Goal: Task Accomplishment & Management: Use online tool/utility

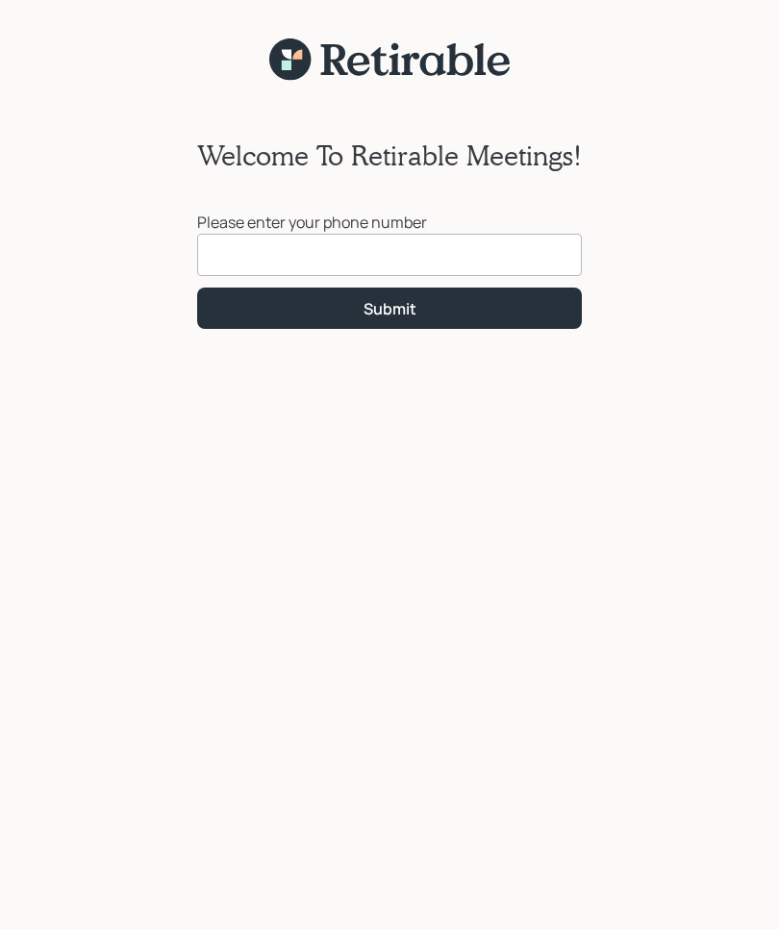
click at [304, 244] on input at bounding box center [389, 255] width 385 height 42
type input "[PHONE_NUMBER]"
click at [395, 320] on button "Submit" at bounding box center [389, 308] width 385 height 41
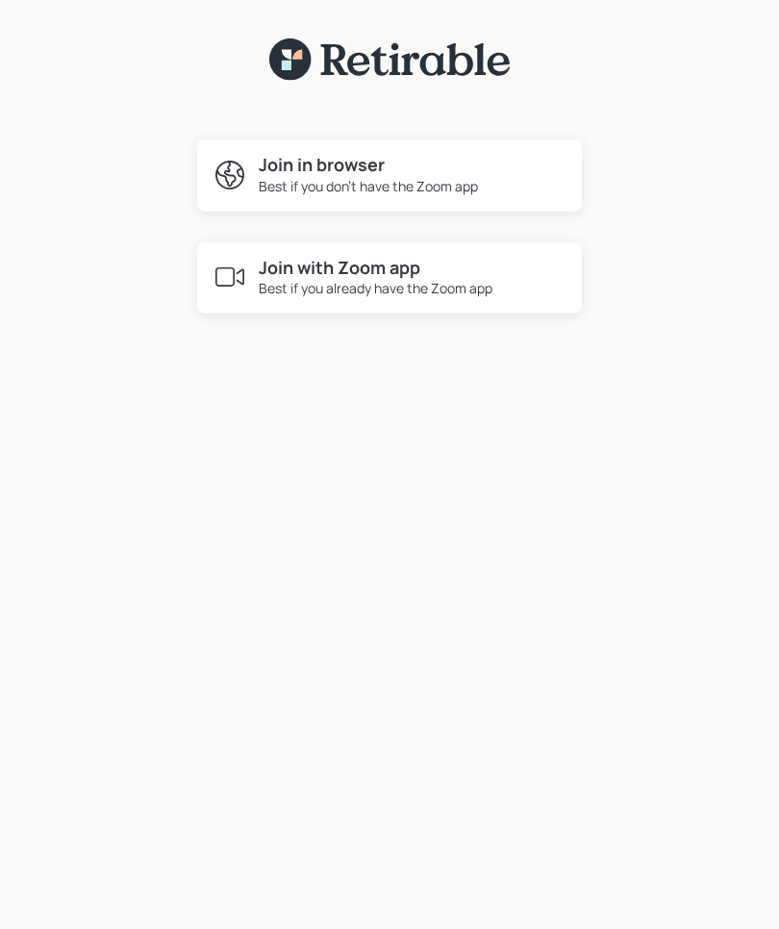
click at [318, 179] on div "Best if you don't have the Zoom app" at bounding box center [368, 186] width 219 height 20
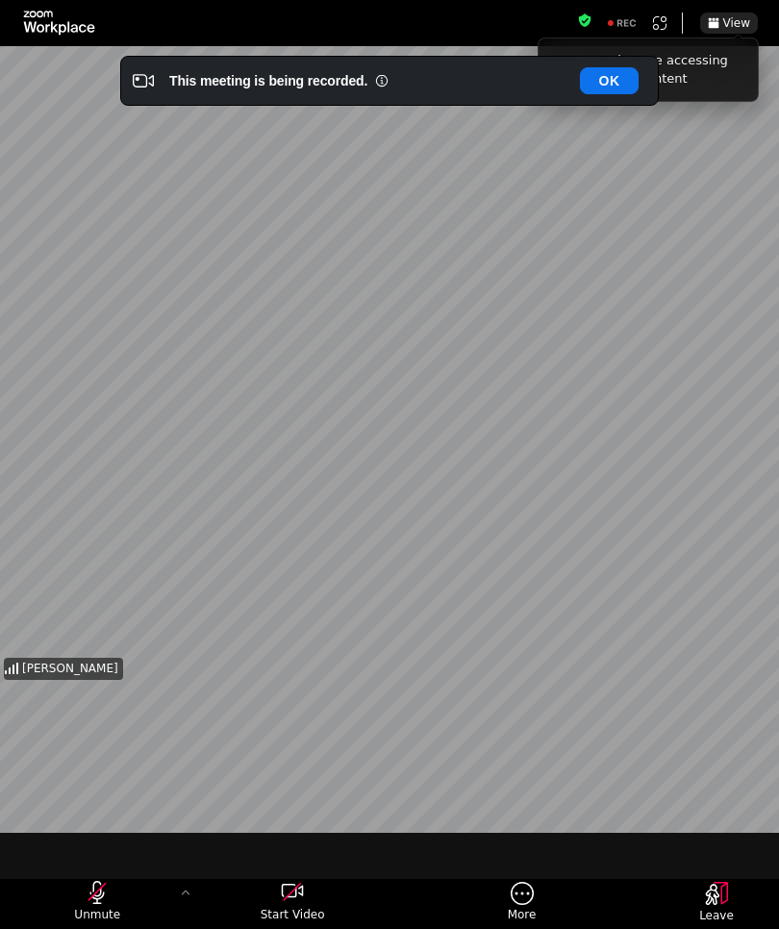
click at [302, 892] on icon "start my video" at bounding box center [293, 890] width 22 height 13
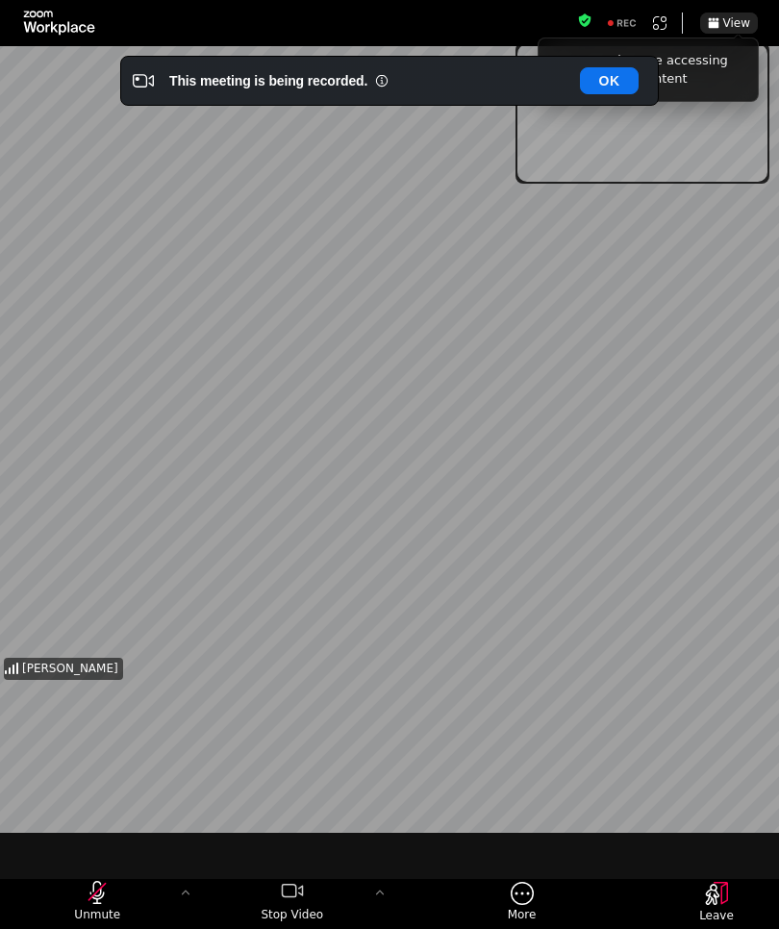
click at [119, 892] on div "unmute my microphone" at bounding box center [97, 892] width 87 height 23
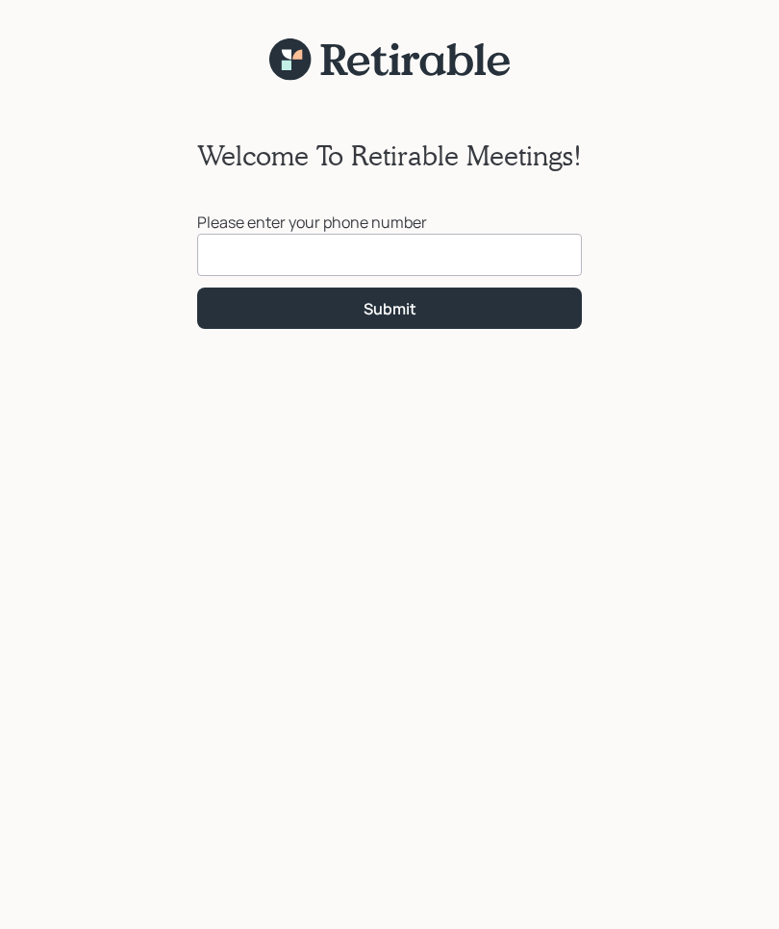
click at [267, 246] on input at bounding box center [389, 255] width 385 height 42
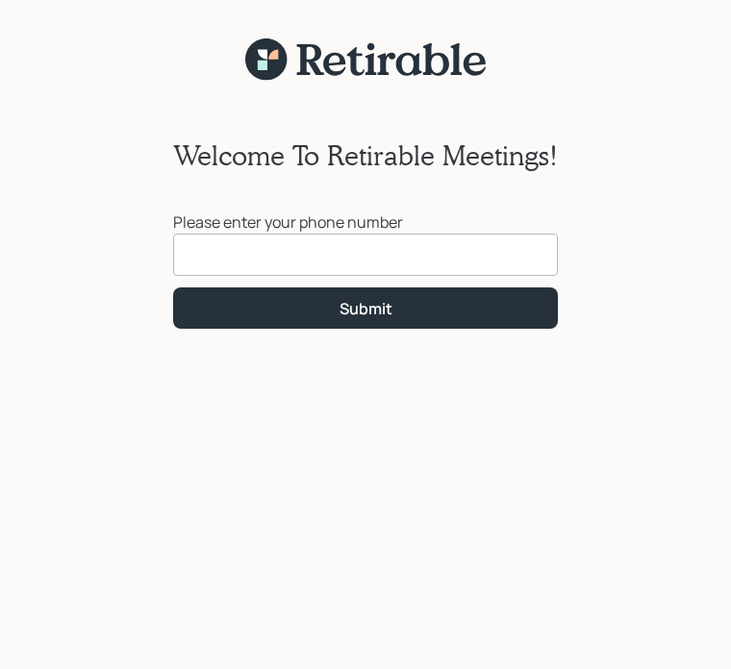
click at [279, 234] on input at bounding box center [365, 255] width 385 height 42
click at [273, 256] on input at bounding box center [365, 255] width 385 height 42
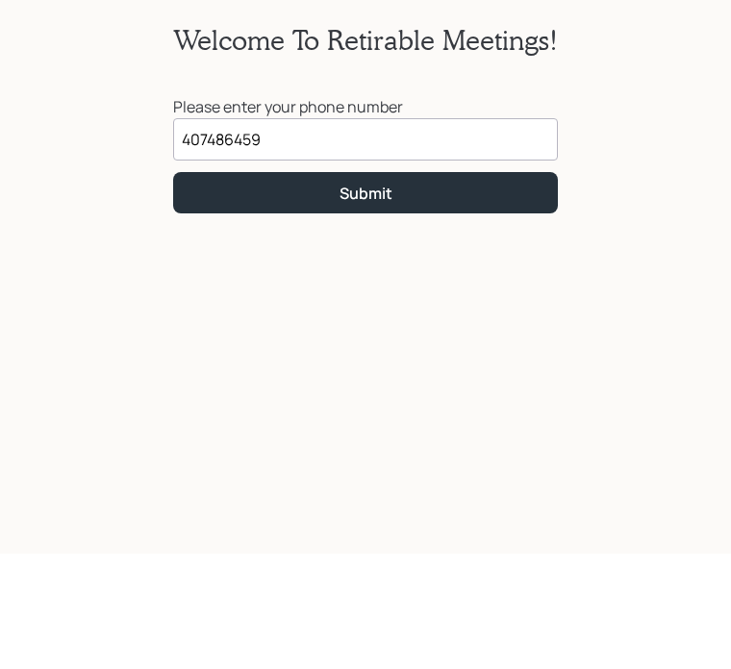
type input "[PHONE_NUMBER]"
click at [372, 288] on button "Submit" at bounding box center [365, 308] width 385 height 41
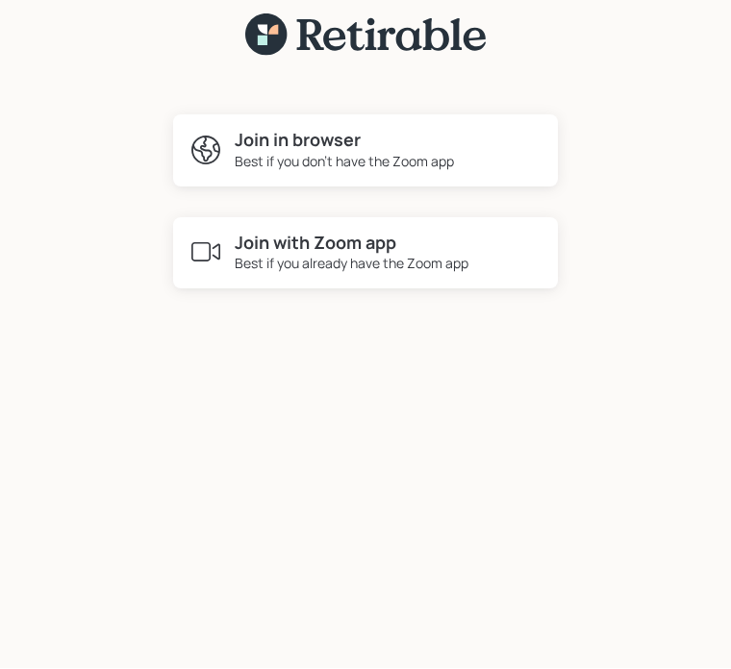
click at [309, 152] on div "Best if you don't have the Zoom app" at bounding box center [344, 162] width 219 height 20
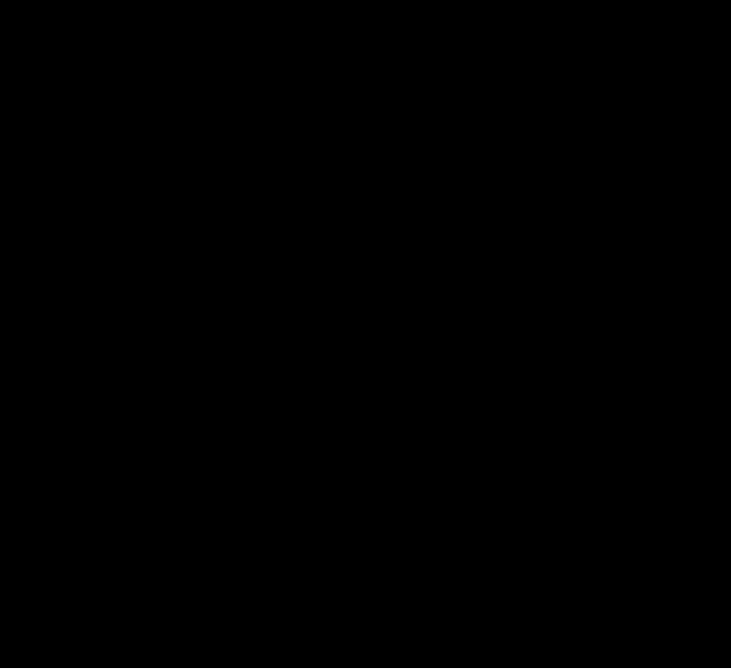
scroll to position [0, 0]
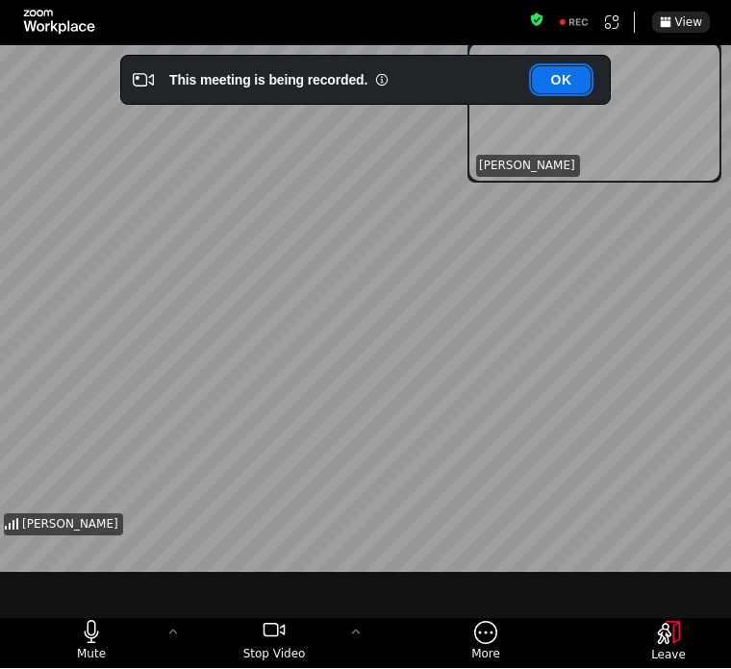
click at [556, 80] on button "OK" at bounding box center [561, 80] width 59 height 27
